Goal: Task Accomplishment & Management: Complete application form

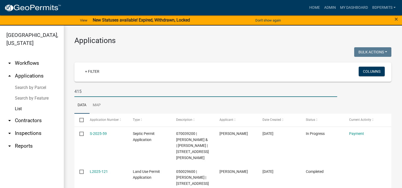
select select "3: 100"
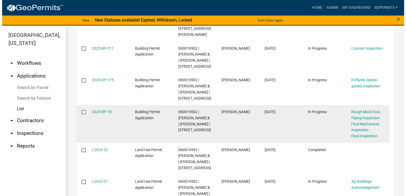
scroll to position [133, 0]
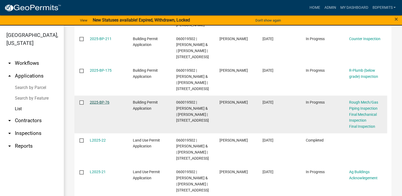
type input "4155"
click at [103, 104] on link "2025-BP-76" at bounding box center [100, 102] width 20 height 4
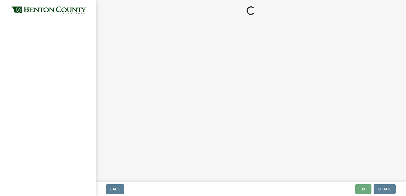
select select "17bfa135-5610-45df-8ce7-87530b7d86d4"
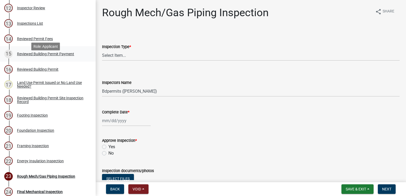
scroll to position [292, 0]
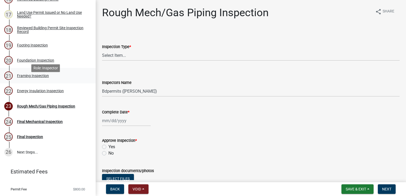
click at [41, 78] on div "Framing Inspection" at bounding box center [33, 76] width 32 height 4
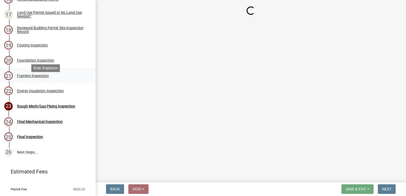
select select "d3b055ed-aefe-4385-bbe8-529f3edb9688"
select select "3a981b86-5cd0-4733-9cb4-f2beb74d37be"
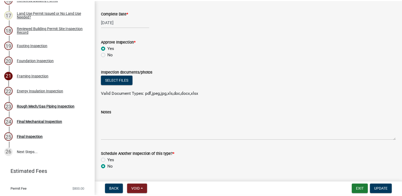
scroll to position [114, 0]
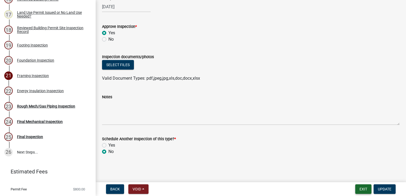
click at [361, 188] on button "Exit" at bounding box center [363, 190] width 16 height 10
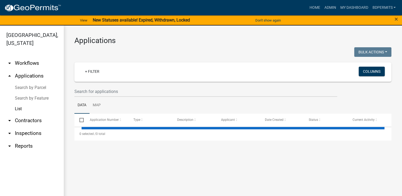
select select "3: 100"
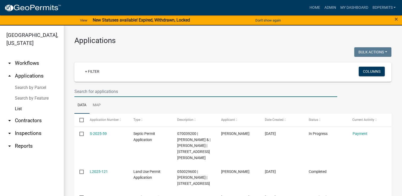
click at [114, 90] on input "text" at bounding box center [205, 91] width 263 height 11
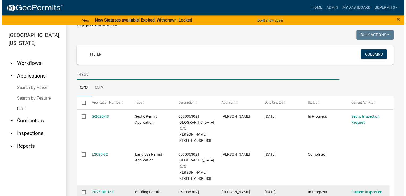
scroll to position [53, 0]
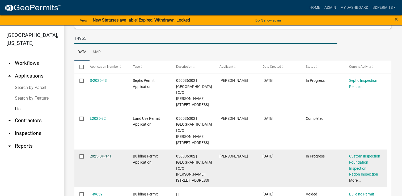
type input "14965"
click at [98, 158] on link "2025-BP-141" at bounding box center [101, 156] width 22 height 4
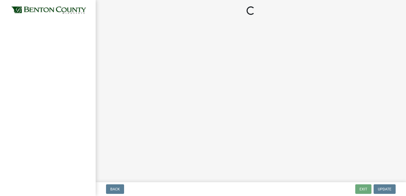
select select "17bfa135-5610-45df-8ce7-87530b7d86d4"
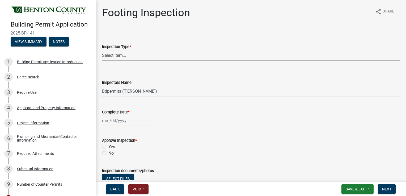
click at [117, 58] on select "Select Item... Footing" at bounding box center [251, 55] width 298 height 11
click at [102, 50] on select "Select Item... Footing" at bounding box center [251, 55] width 298 height 11
select select "3052537c-189b-4b40-976c-9c9ef3889b1a"
click at [112, 122] on div at bounding box center [126, 120] width 49 height 11
select select "8"
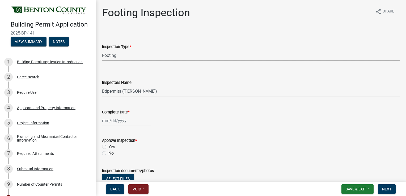
select select "2025"
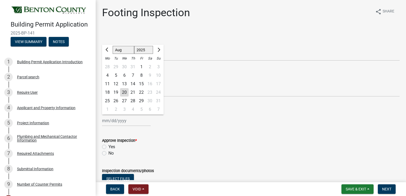
click at [123, 91] on div "20" at bounding box center [124, 92] width 9 height 9
type input "[DATE]"
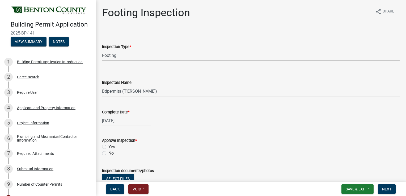
click at [108, 147] on label "Yes" at bounding box center [111, 147] width 7 height 6
click at [108, 147] on input "Yes" at bounding box center [109, 145] width 3 height 3
radio input "true"
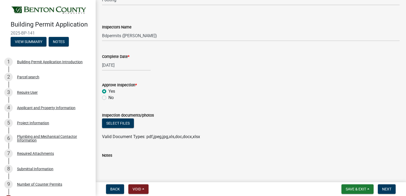
scroll to position [114, 0]
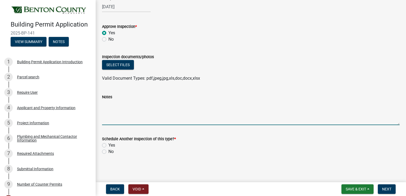
click at [118, 110] on textarea "Notes" at bounding box center [251, 112] width 298 height 25
type textarea "interior footing"
click at [108, 150] on label "No" at bounding box center [110, 152] width 5 height 6
click at [108, 150] on input "No" at bounding box center [109, 150] width 3 height 3
radio input "true"
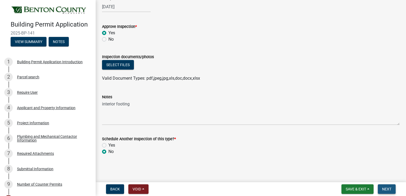
click at [385, 188] on span "Next" at bounding box center [386, 189] width 9 height 4
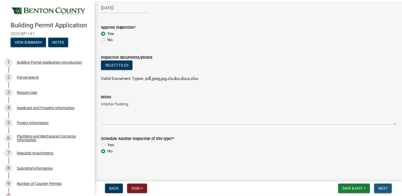
scroll to position [0, 0]
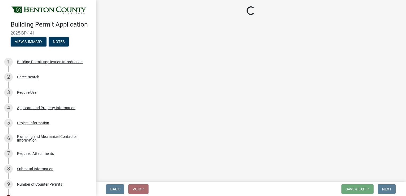
select select "17bfa135-5610-45df-8ce7-87530b7d86d4"
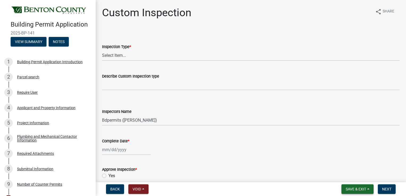
click at [351, 187] on span "Save & Exit" at bounding box center [356, 189] width 20 height 4
click at [350, 176] on button "Save & Exit" at bounding box center [352, 175] width 43 height 13
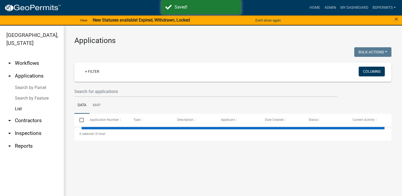
select select "3: 100"
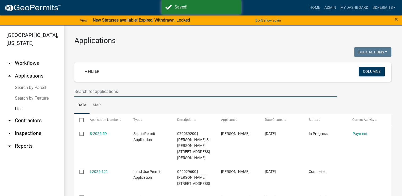
click at [103, 89] on input "text" at bounding box center [205, 91] width 263 height 11
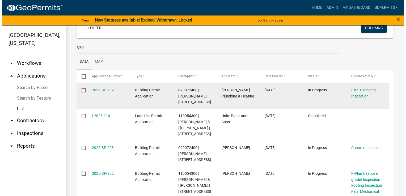
scroll to position [53, 0]
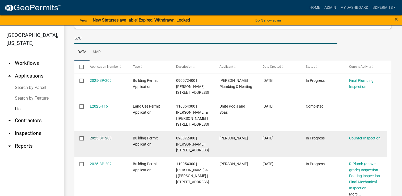
type input "670"
click at [103, 140] on link "2025-BP-203" at bounding box center [101, 138] width 22 height 4
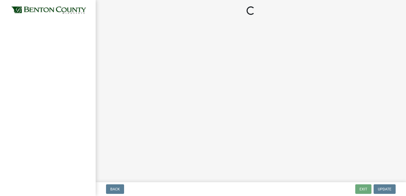
select select "17bfa135-5610-45df-8ce7-87530b7d86d4"
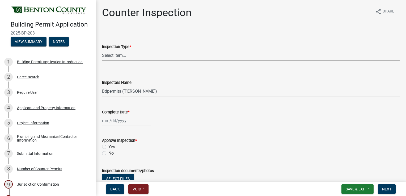
click at [121, 55] on select "Select Item... Furnace Water Heater Roofing Siding Windows Pressure Test - Sept…" at bounding box center [251, 55] width 298 height 11
click at [102, 50] on select "Select Item... Furnace Water Heater Roofing Siding Windows Pressure Test - Sept…" at bounding box center [251, 55] width 298 height 11
select select "dd816012-7c44-4c28-8f5f-d33afba2e49c"
click at [118, 121] on div at bounding box center [126, 120] width 49 height 11
select select "8"
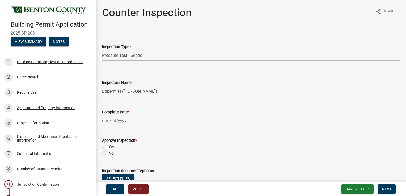
select select "2025"
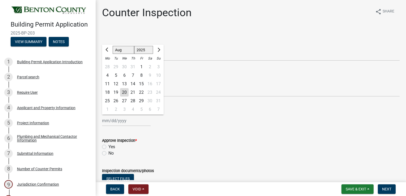
click at [125, 91] on div "20" at bounding box center [124, 92] width 9 height 9
type input "[DATE]"
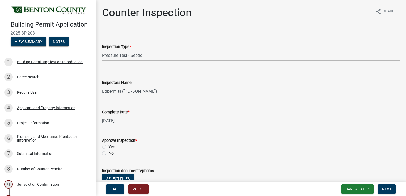
click at [108, 147] on label "Yes" at bounding box center [111, 147] width 7 height 6
click at [108, 147] on input "Yes" at bounding box center [109, 145] width 3 height 3
radio input "true"
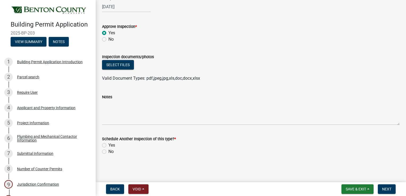
click at [108, 153] on label "No" at bounding box center [110, 152] width 5 height 6
click at [108, 152] on input "No" at bounding box center [109, 150] width 3 height 3
radio input "true"
click at [386, 188] on span "Next" at bounding box center [386, 189] width 9 height 4
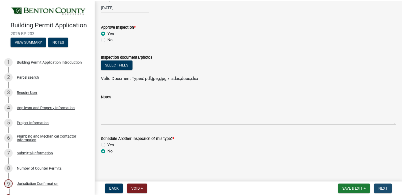
scroll to position [0, 0]
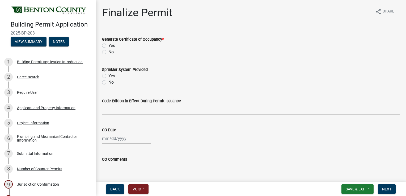
click at [108, 51] on label "No" at bounding box center [110, 52] width 5 height 6
click at [108, 51] on input "No" at bounding box center [109, 50] width 3 height 3
radio input "true"
click at [388, 186] on button "Next" at bounding box center [387, 190] width 18 height 10
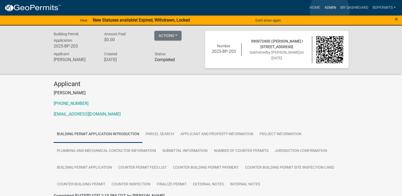
click at [330, 10] on link "Admin" at bounding box center [330, 8] width 16 height 10
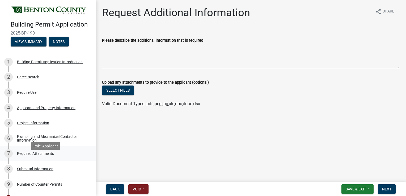
click at [33, 156] on div "Required Attachments" at bounding box center [35, 154] width 37 height 4
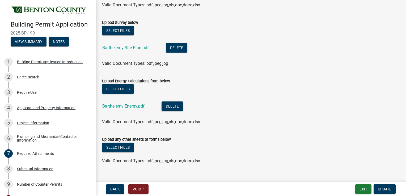
scroll to position [157, 0]
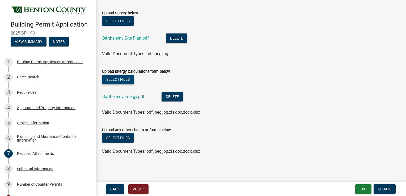
click at [120, 79] on button "Select files" at bounding box center [118, 80] width 32 height 10
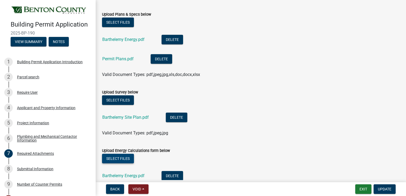
scroll to position [78, 0]
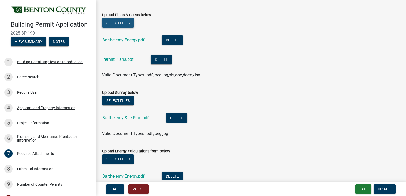
click at [119, 24] on button "Select files" at bounding box center [118, 23] width 32 height 10
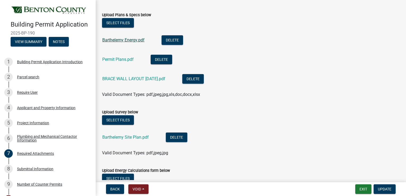
click at [127, 39] on link "Barthelemy Energy.pdf" at bounding box center [123, 39] width 42 height 5
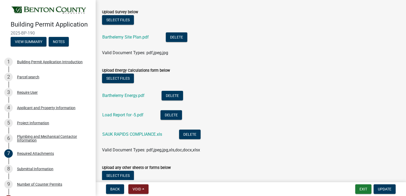
scroll to position [184, 0]
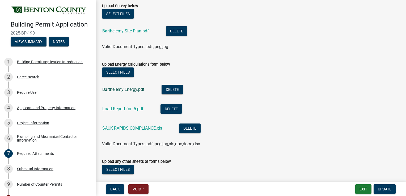
click at [132, 91] on link "Barthelemy Energy.pdf" at bounding box center [123, 89] width 42 height 5
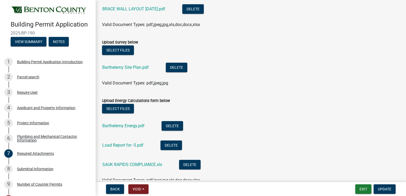
scroll to position [104, 0]
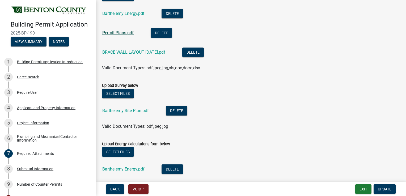
click at [122, 32] on link "Permit Plans.pdf" at bounding box center [117, 32] width 31 height 5
click at [31, 47] on button "View Summary" at bounding box center [29, 42] width 36 height 10
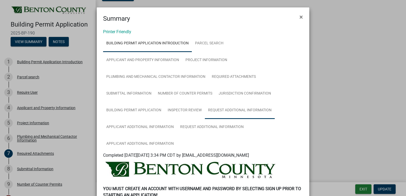
click at [214, 110] on link "Request Additional Information" at bounding box center [240, 110] width 70 height 17
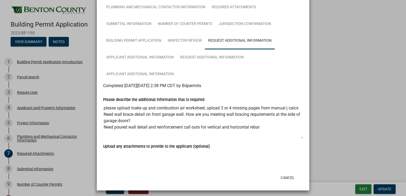
scroll to position [72, 0]
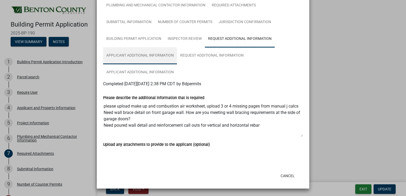
click at [150, 55] on link "Applicant Additional Information" at bounding box center [140, 55] width 74 height 17
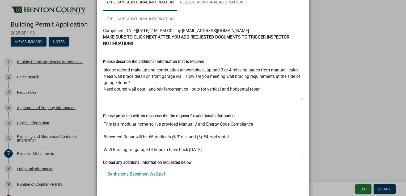
scroll to position [98, 0]
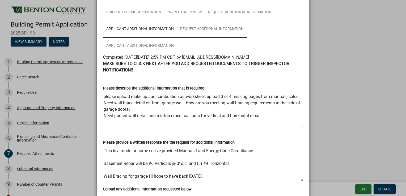
click at [202, 29] on link "Request Additional Information" at bounding box center [212, 29] width 70 height 17
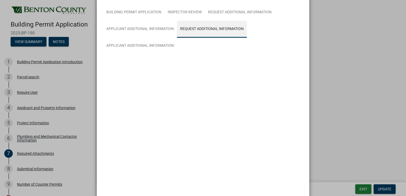
scroll to position [72, 0]
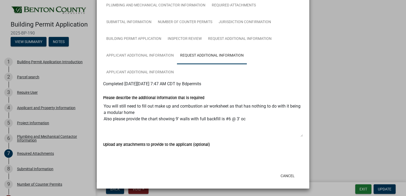
drag, startPoint x: 101, startPoint y: 106, endPoint x: 247, endPoint y: 125, distance: 147.0
click at [247, 125] on textarea "You will still need to fill out make up and combustion air worksheet as that ha…" at bounding box center [203, 119] width 200 height 36
drag, startPoint x: 247, startPoint y: 125, endPoint x: 211, endPoint y: 120, distance: 36.3
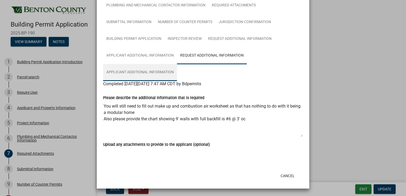
click at [157, 72] on link "Applicant Additional Information" at bounding box center [140, 72] width 74 height 17
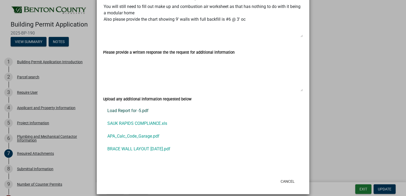
scroll to position [194, 0]
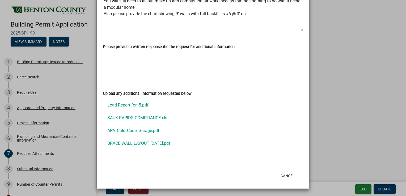
click at [90, 139] on ngb-modal-window "Summary × Printer Friendly Building Permit Application Introduction Parcel sear…" at bounding box center [203, 98] width 406 height 196
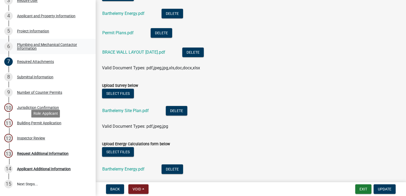
scroll to position [132, 0]
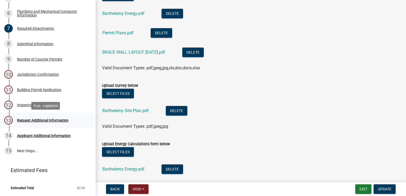
click at [37, 120] on div "Request Additional Information" at bounding box center [43, 121] width 52 height 4
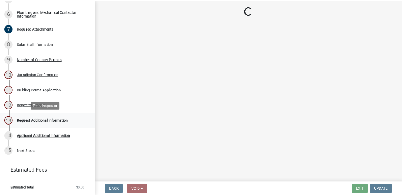
scroll to position [0, 0]
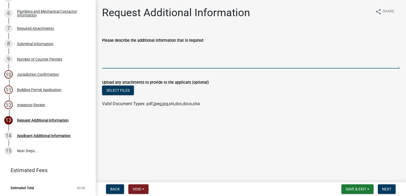
click at [107, 48] on textarea "Please describe the additional information that is required" at bounding box center [251, 56] width 298 height 25
type textarea "s"
paste textarea "You will still need to fill out make up and combustion air worksheet as that ha…"
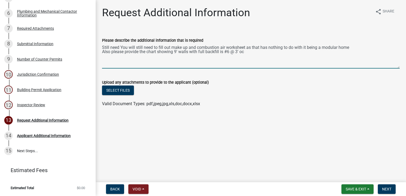
drag, startPoint x: 136, startPoint y: 46, endPoint x: 131, endPoint y: 45, distance: 4.6
click at [131, 45] on textarea "Still need You will still need to fill out make up and combustion air worksheet…" at bounding box center [251, 56] width 298 height 25
drag, startPoint x: 121, startPoint y: 46, endPoint x: 104, endPoint y: 46, distance: 16.5
click at [104, 46] on textarea "Still need You will still need to fill out make up and combustion air worksheet…" at bounding box center [251, 56] width 298 height 25
type textarea "You will still need to fill out make up and combustion air worksheet as that ha…"
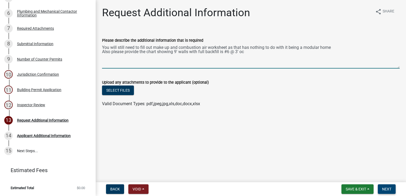
click at [390, 190] on span "Next" at bounding box center [386, 189] width 9 height 4
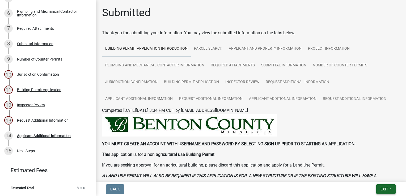
click at [382, 190] on span "Exit" at bounding box center [385, 189] width 8 height 4
click at [375, 175] on button "Save & Exit" at bounding box center [375, 175] width 43 height 13
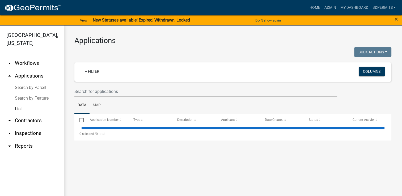
select select "3: 100"
